Goal: Obtain resource: Download file/media

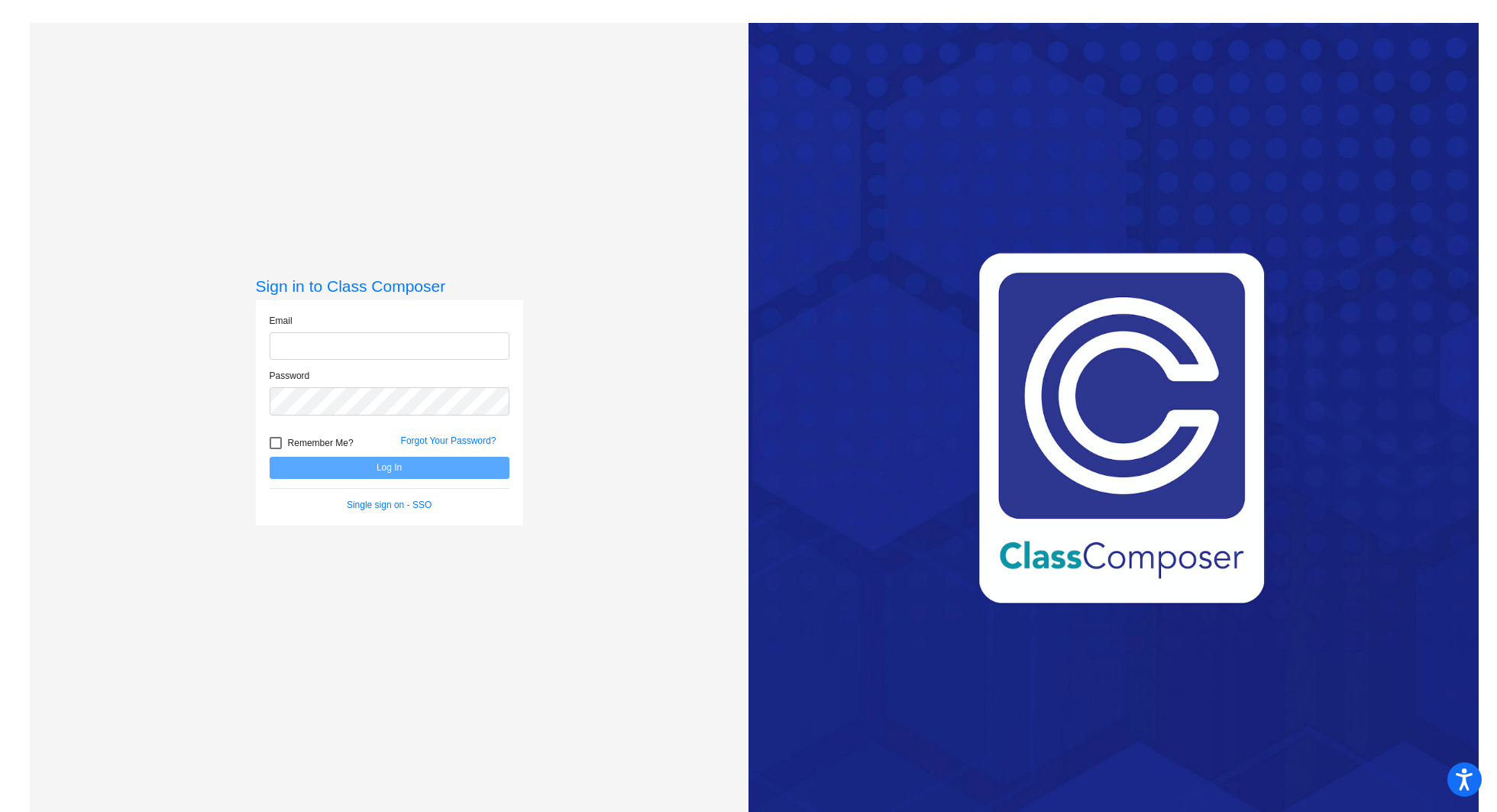
type input "[EMAIL_ADDRESS][PERSON_NAME][DOMAIN_NAME]"
click at [367, 458] on button "Log In" at bounding box center [390, 468] width 240 height 22
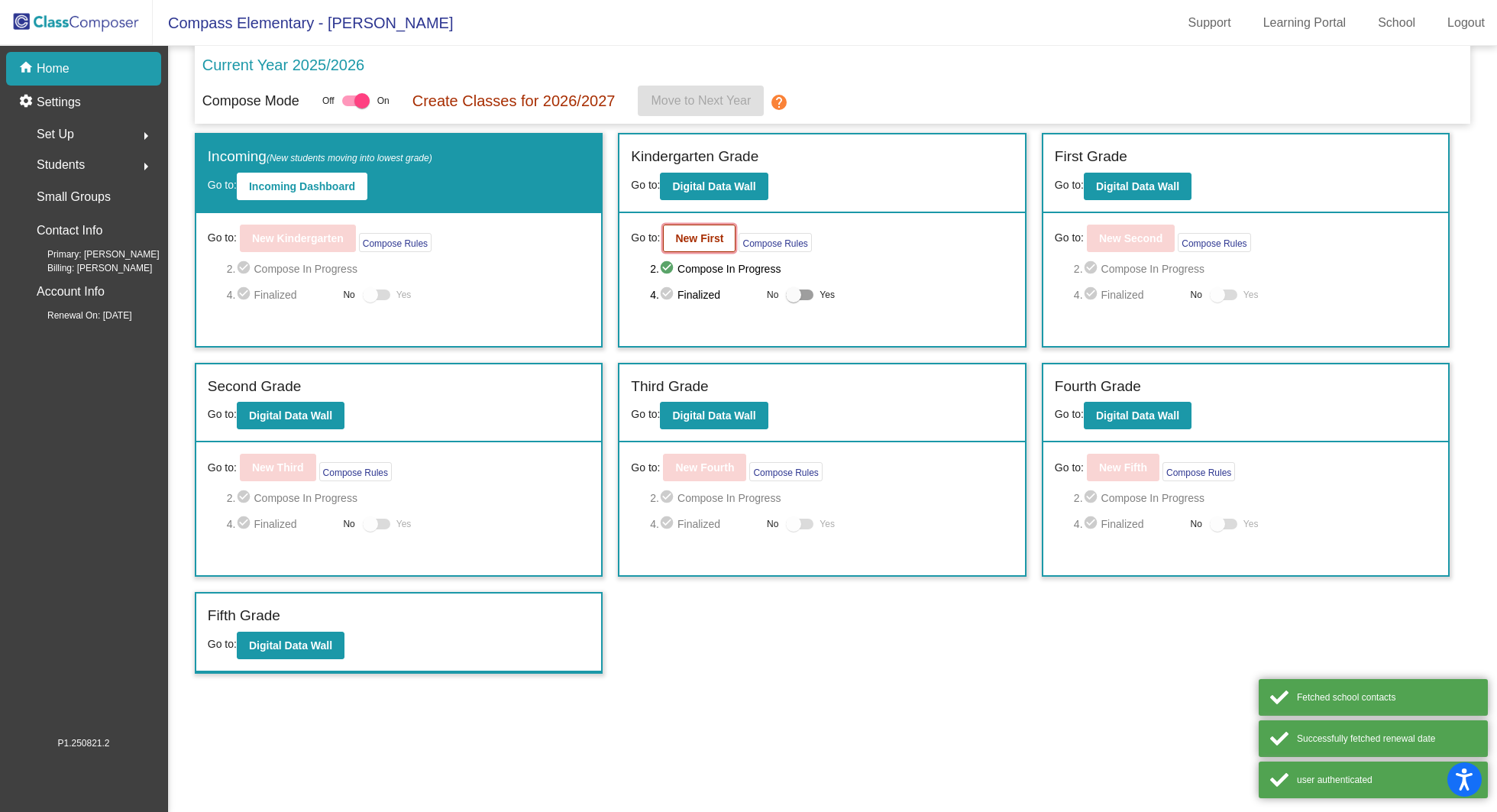
click at [696, 245] on button "New First" at bounding box center [699, 238] width 72 height 28
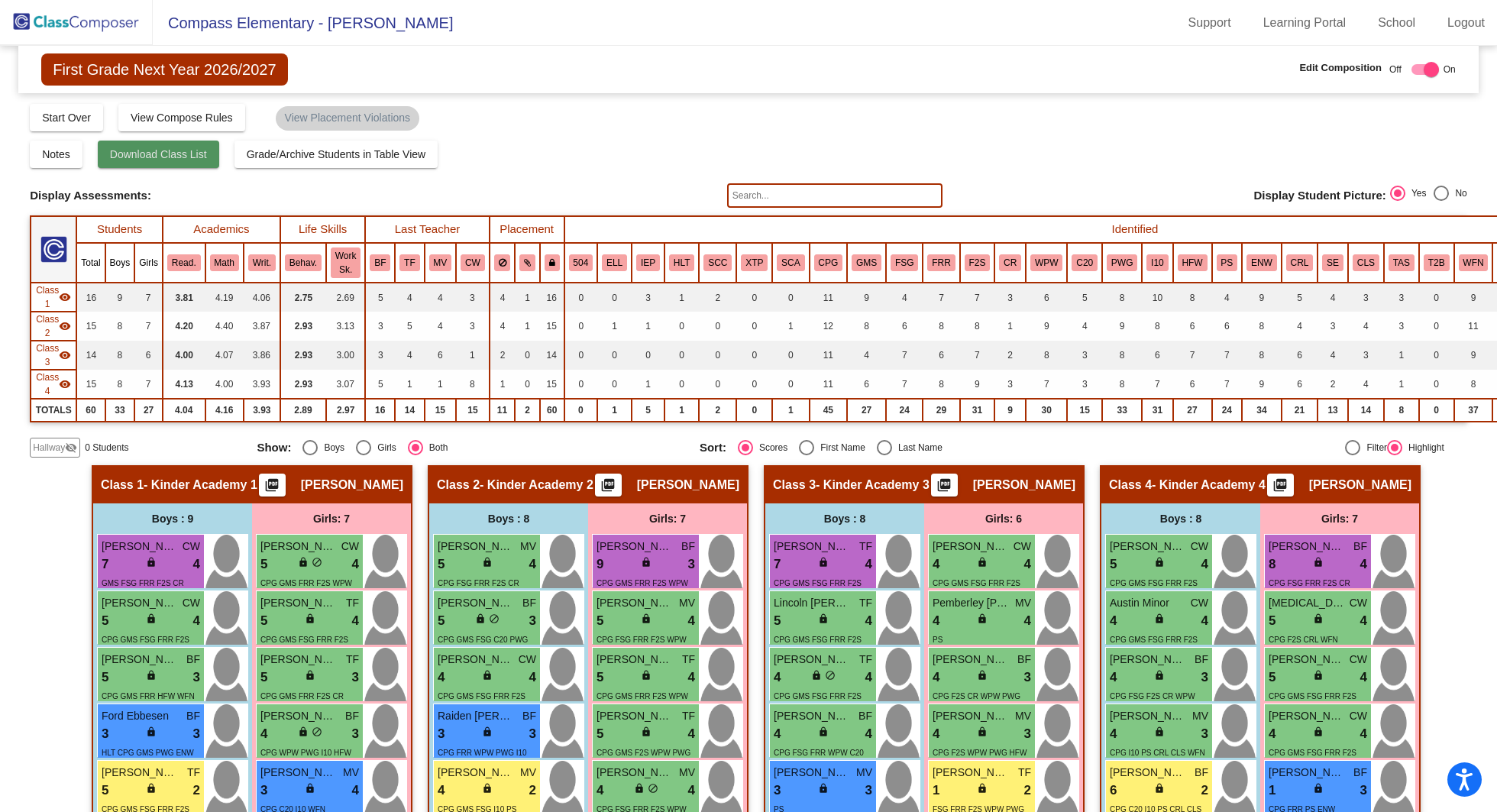
click at [164, 155] on span "Download Class List" at bounding box center [158, 153] width 97 height 12
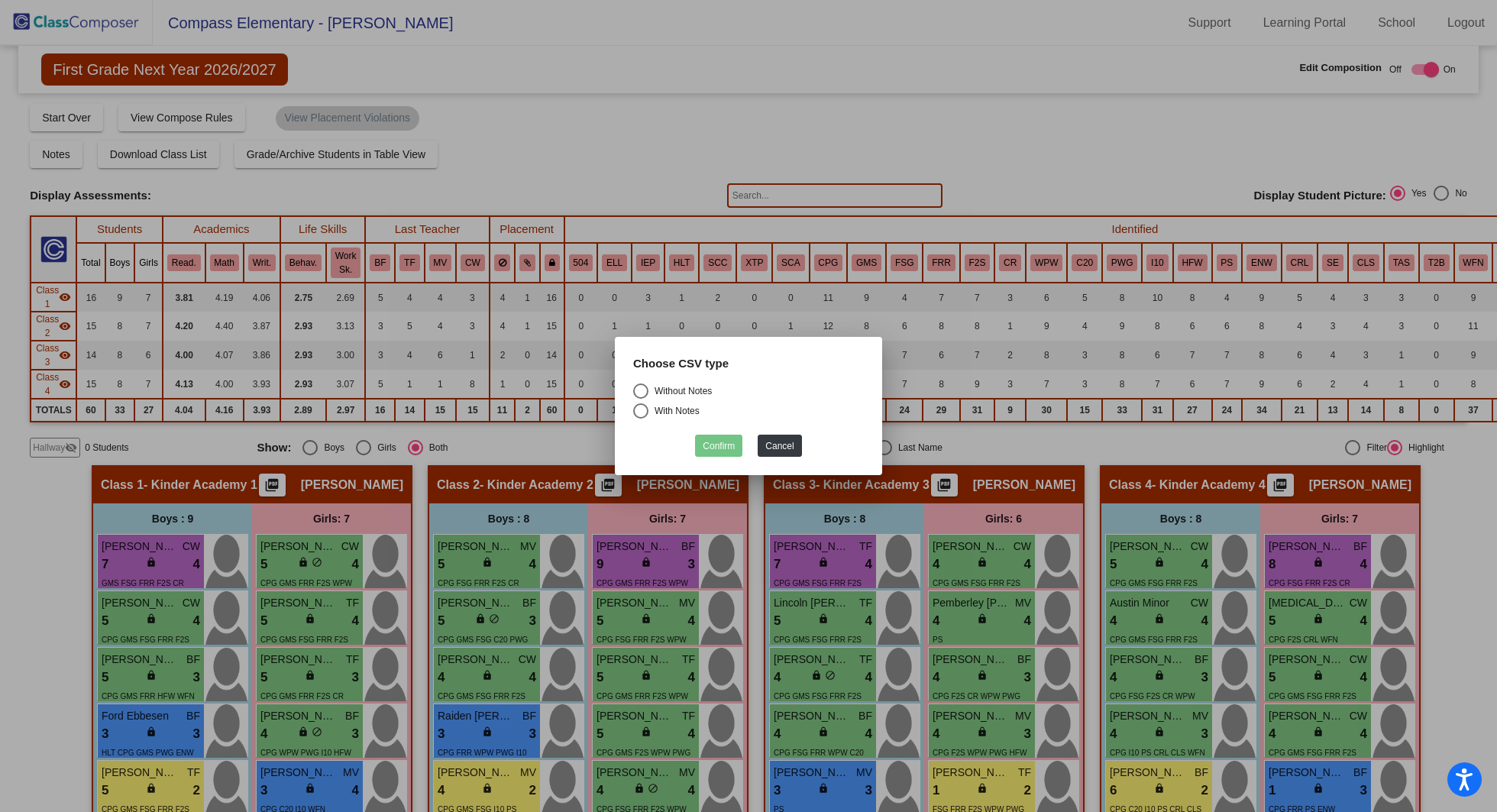
click at [643, 389] on div "Select an option" at bounding box center [641, 390] width 15 height 15
click at [641, 399] on input "Without Notes" at bounding box center [640, 399] width 1 height 1
radio input "true"
click at [720, 447] on button "Confirm" at bounding box center [719, 446] width 48 height 22
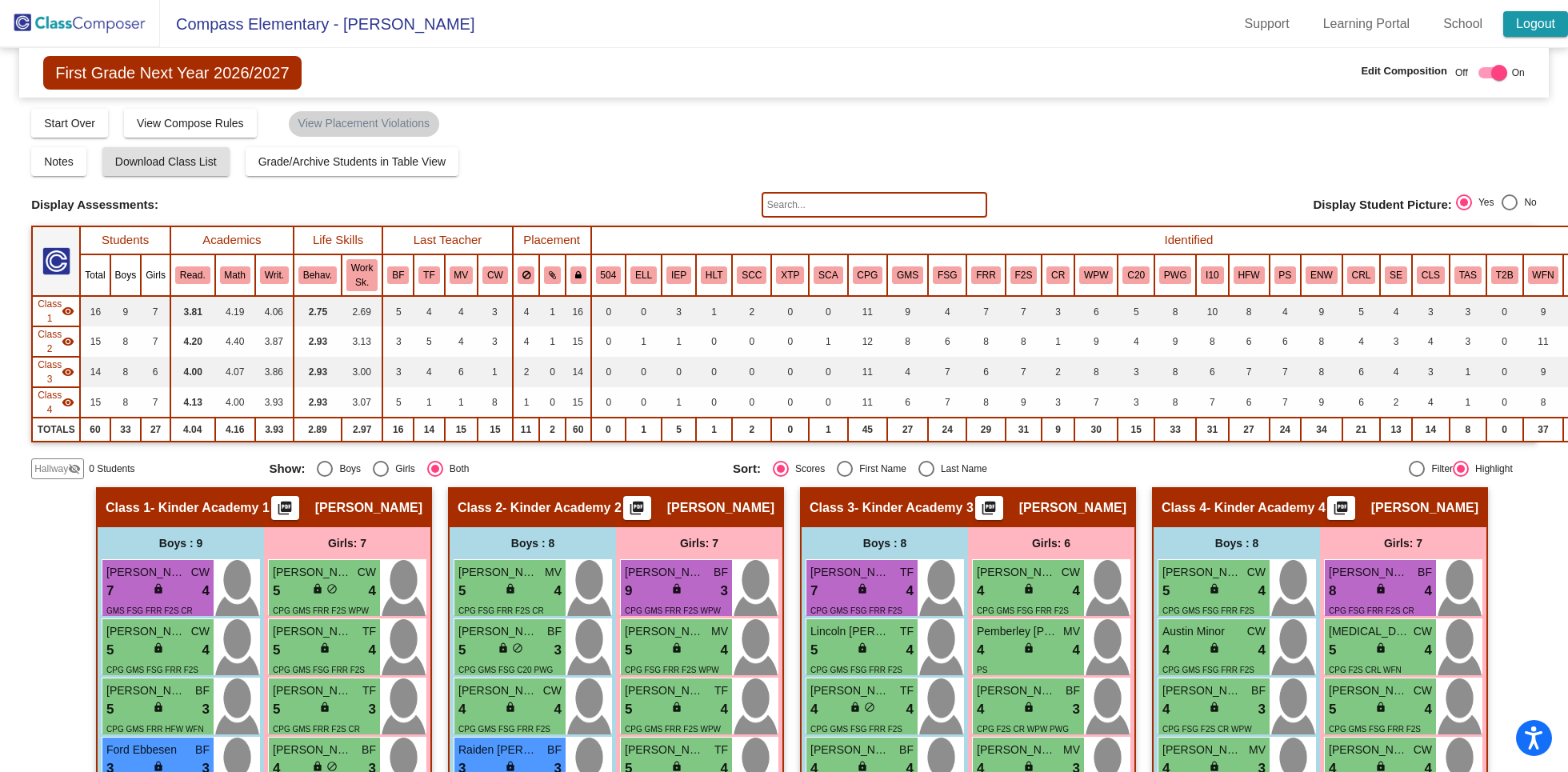
click at [1541, 22] on link "Logout" at bounding box center [1536, 23] width 65 height 26
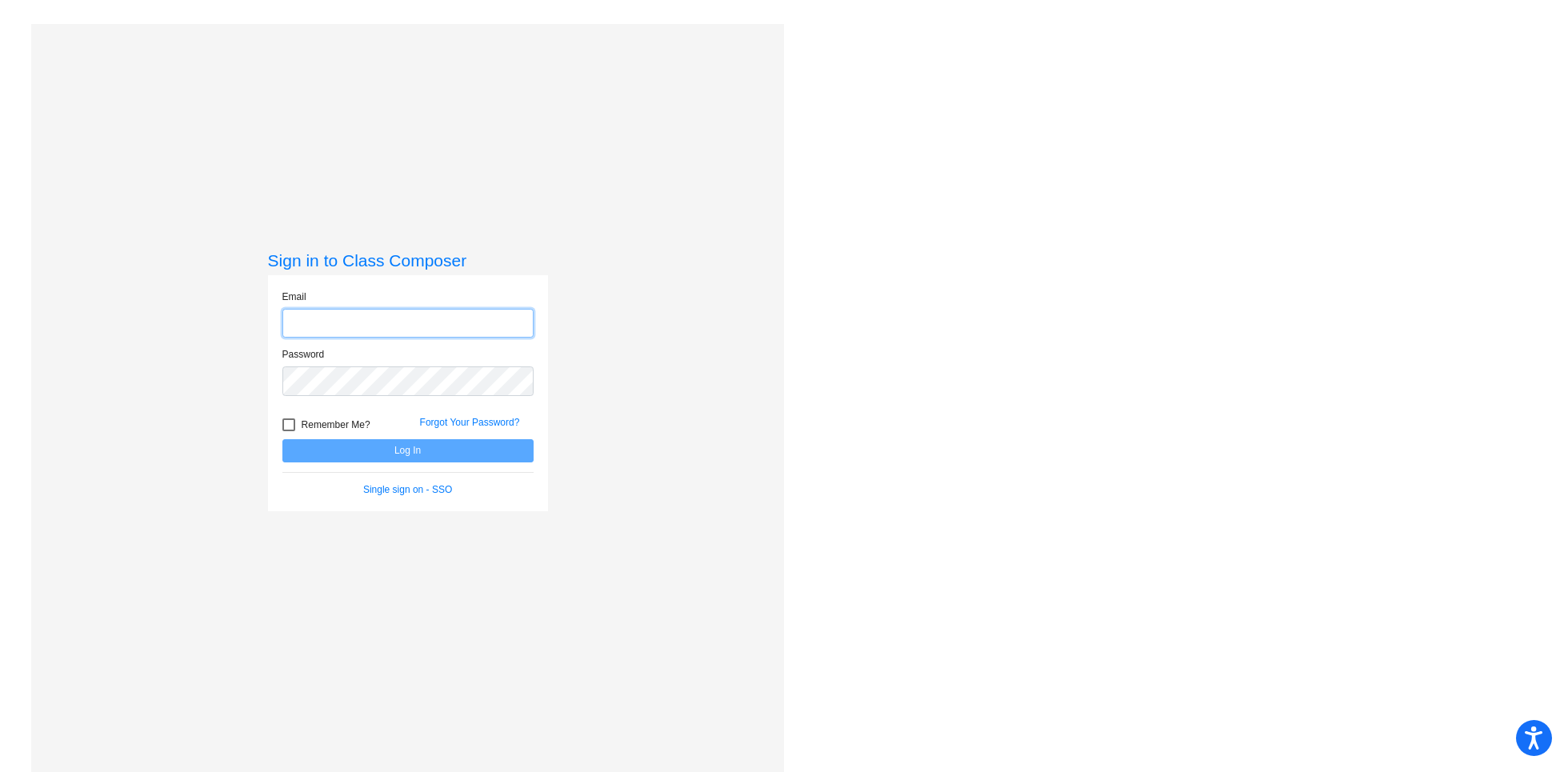
type input "[EMAIL_ADDRESS][PERSON_NAME][DOMAIN_NAME]"
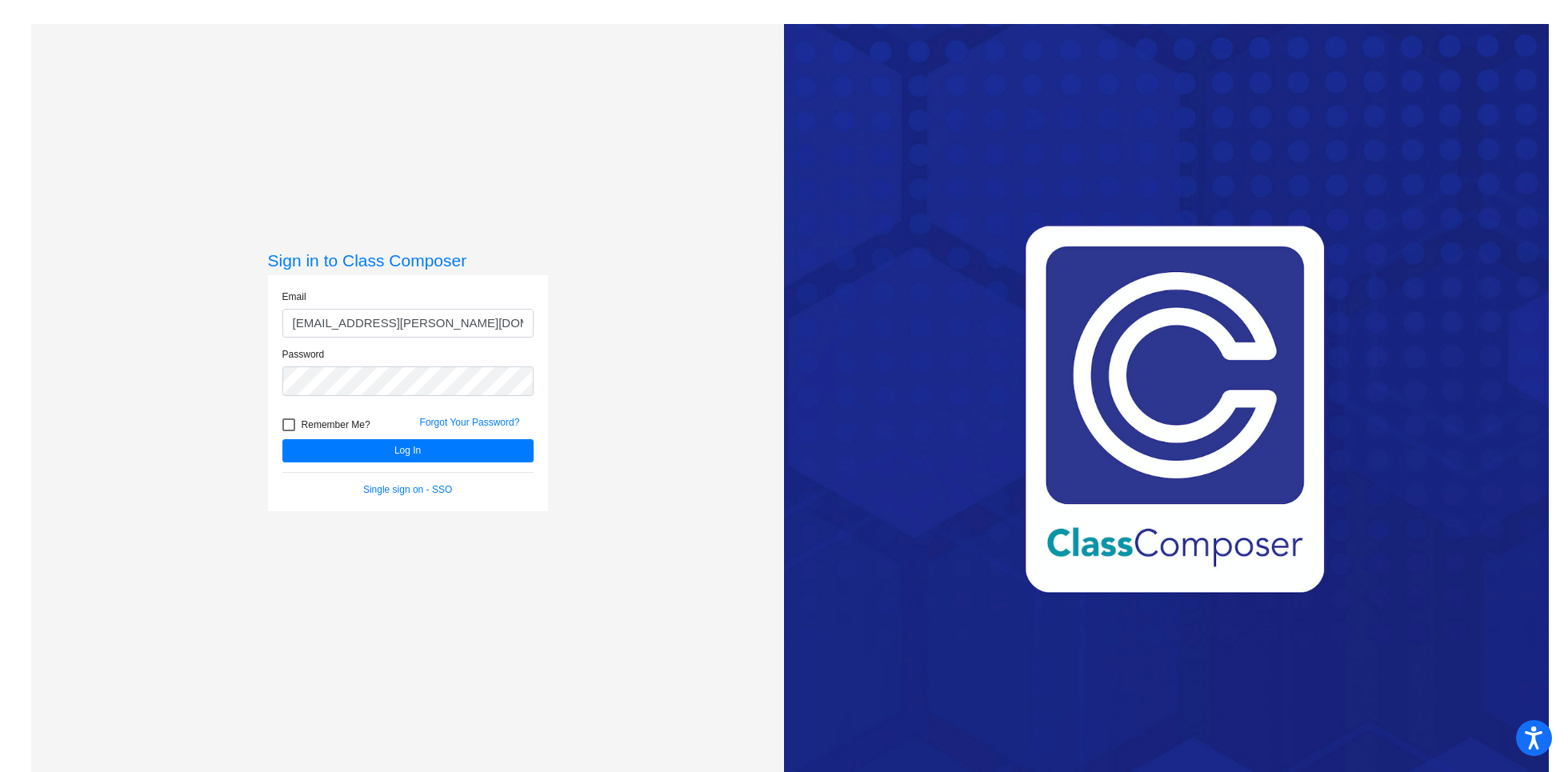
click at [439, 436] on div "Forgot Your Password?" at bounding box center [476, 427] width 137 height 24
click at [439, 438] on div "Forgot Your Password?" at bounding box center [476, 427] width 137 height 24
click at [436, 445] on button "Log In" at bounding box center [408, 451] width 251 height 23
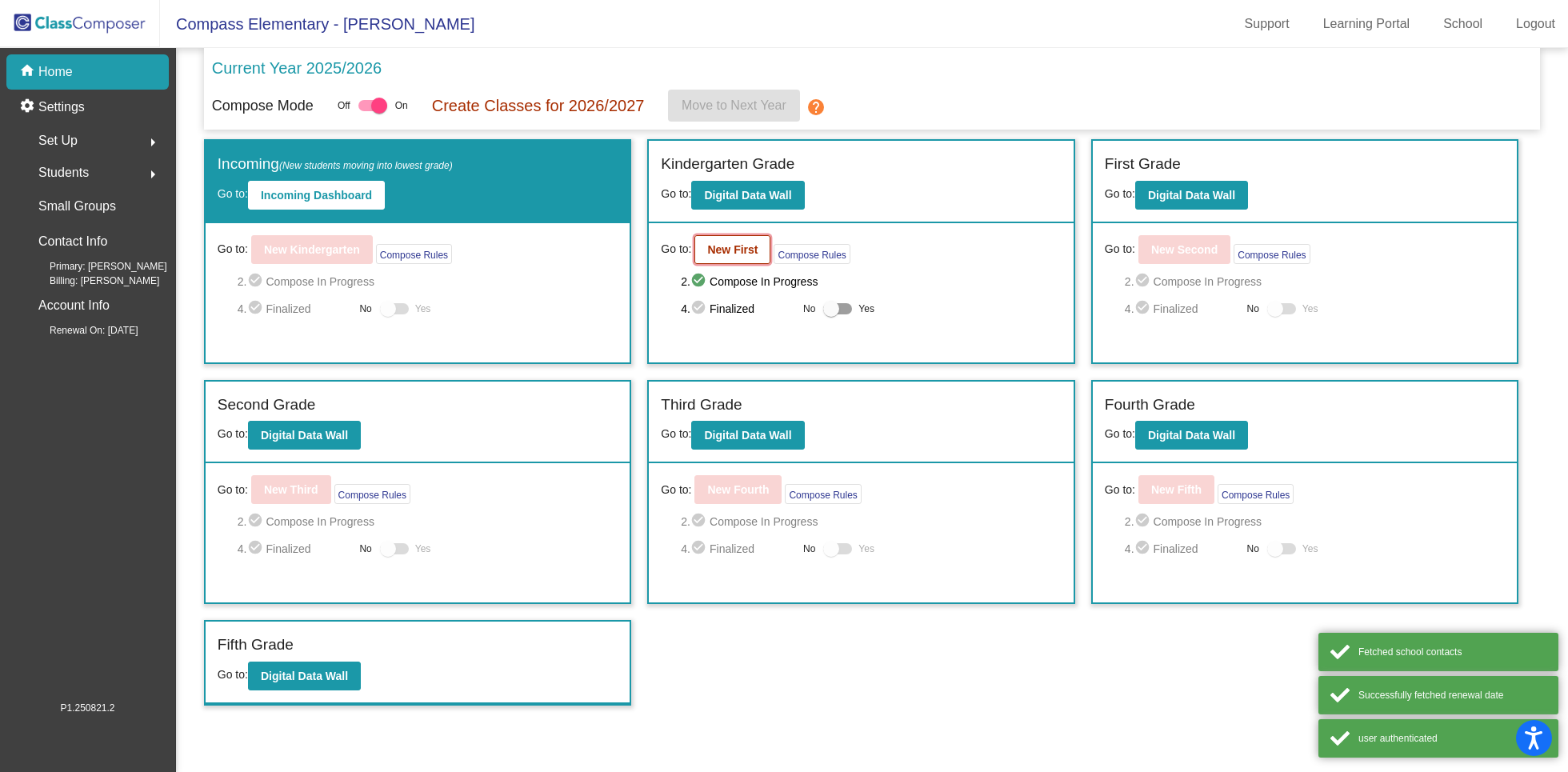
click at [729, 246] on b "New First" at bounding box center [732, 249] width 51 height 12
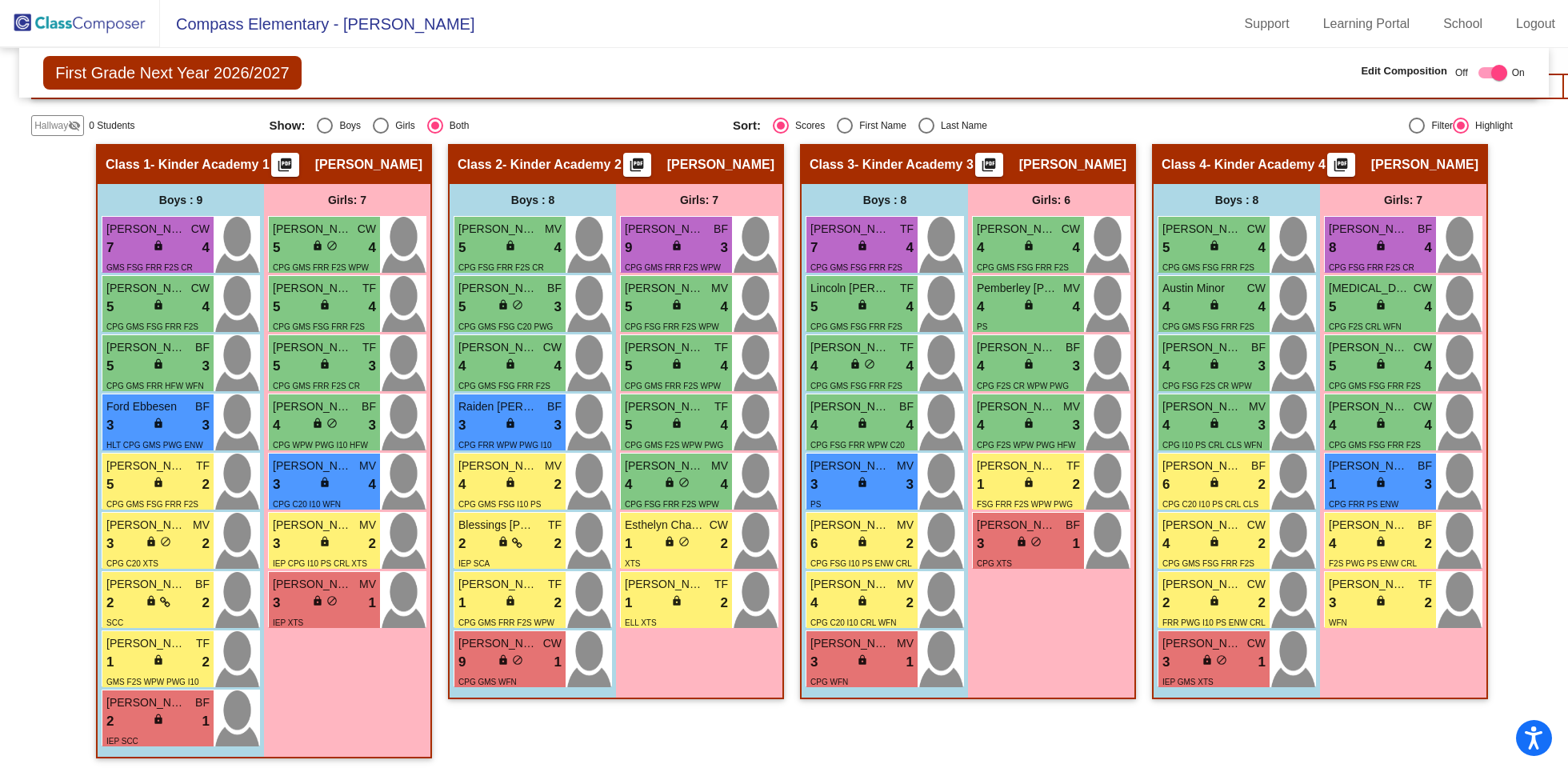
scroll to position [352, 0]
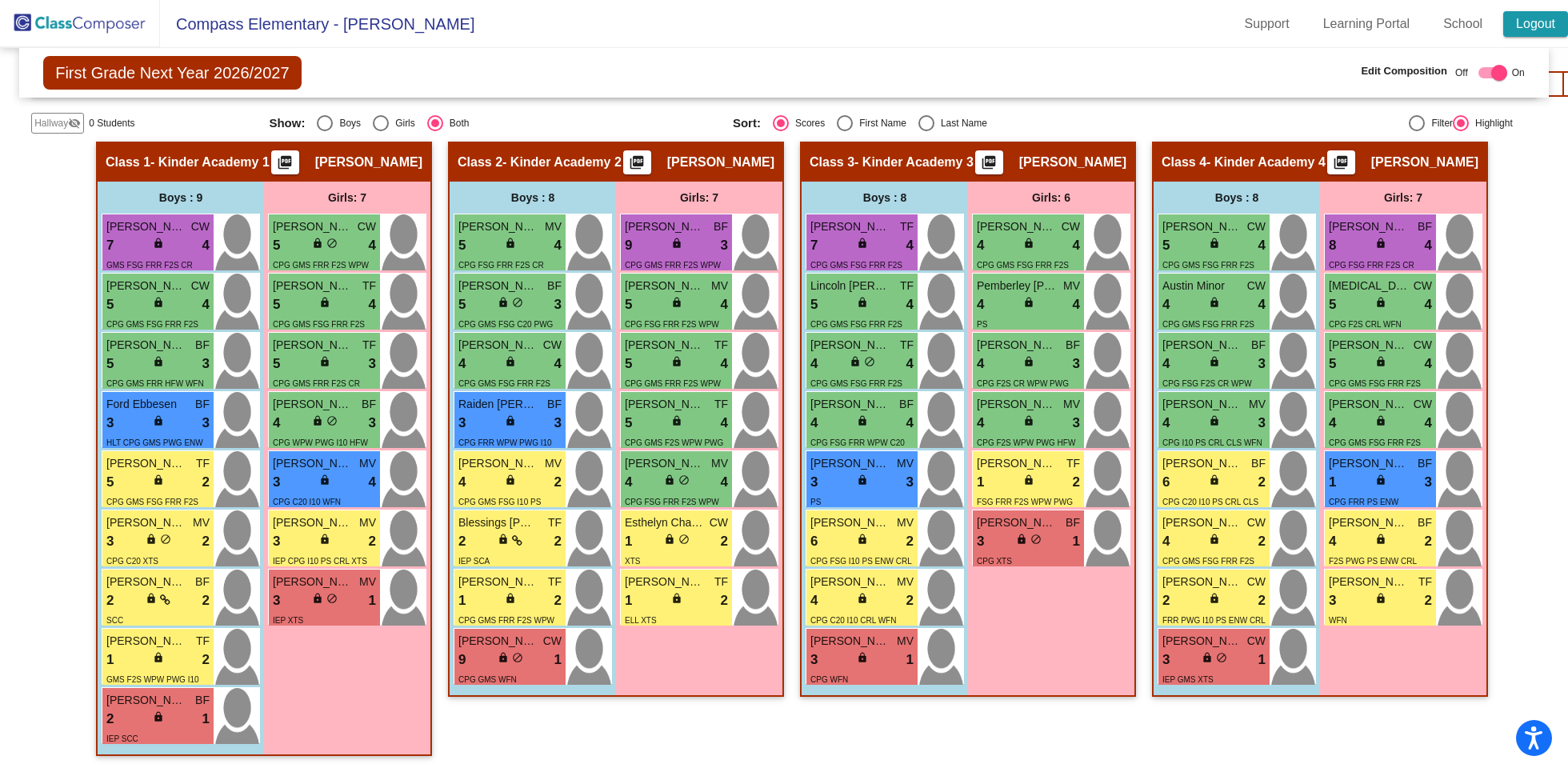
click at [1529, 17] on link "Logout" at bounding box center [1536, 23] width 65 height 26
